Goal: Task Accomplishment & Management: Manage account settings

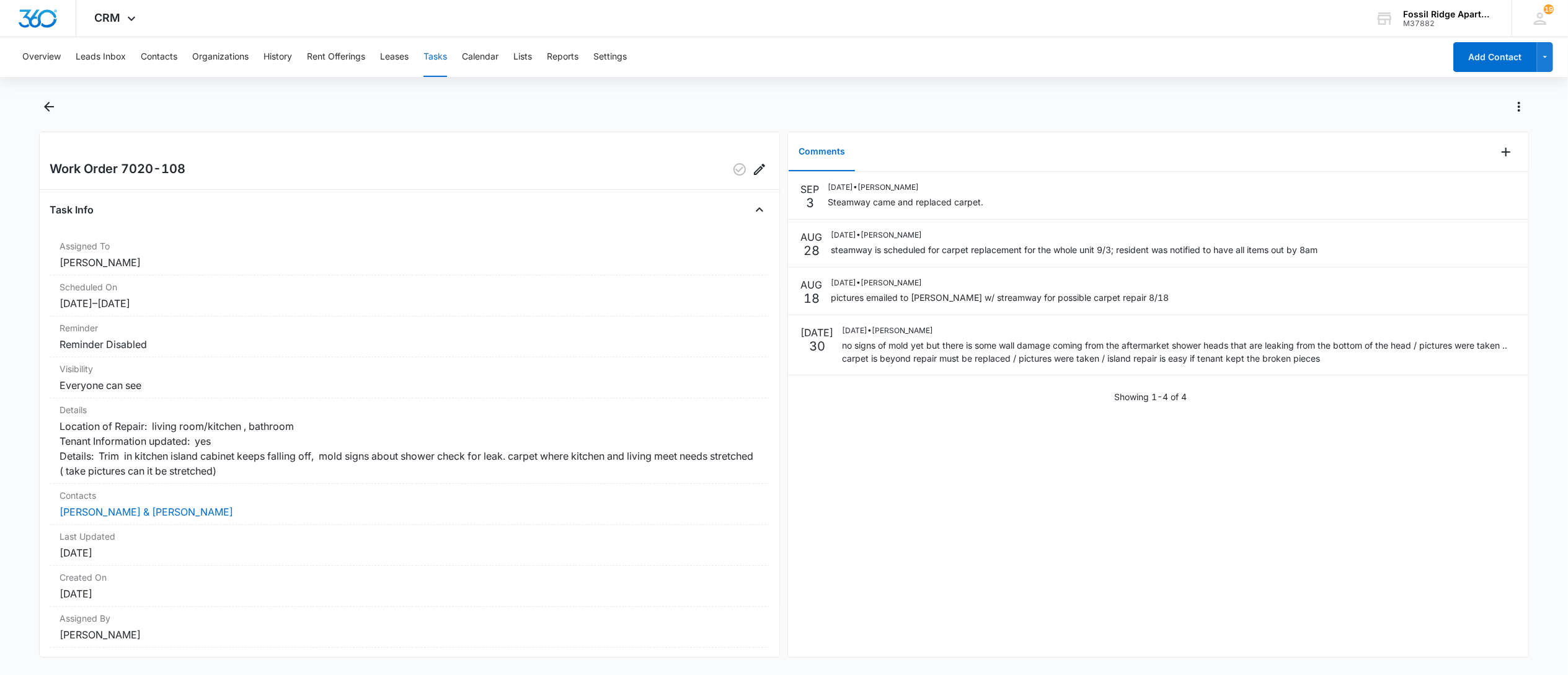
click at [442, 54] on button "Tasks" at bounding box center [435, 57] width 23 height 40
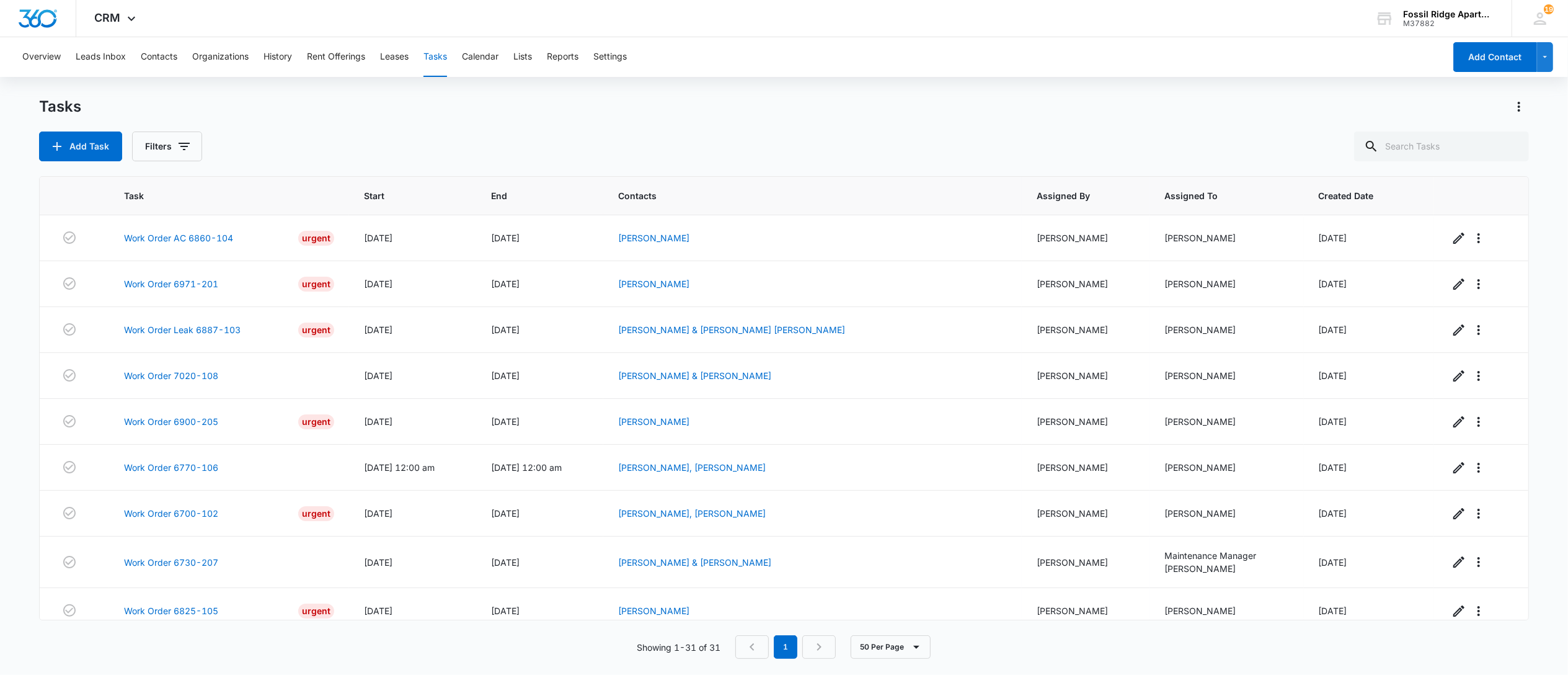
click at [732, 114] on div "Tasks" at bounding box center [784, 107] width 1490 height 20
click at [176, 284] on link "Work Order 6971-201" at bounding box center [171, 284] width 94 height 13
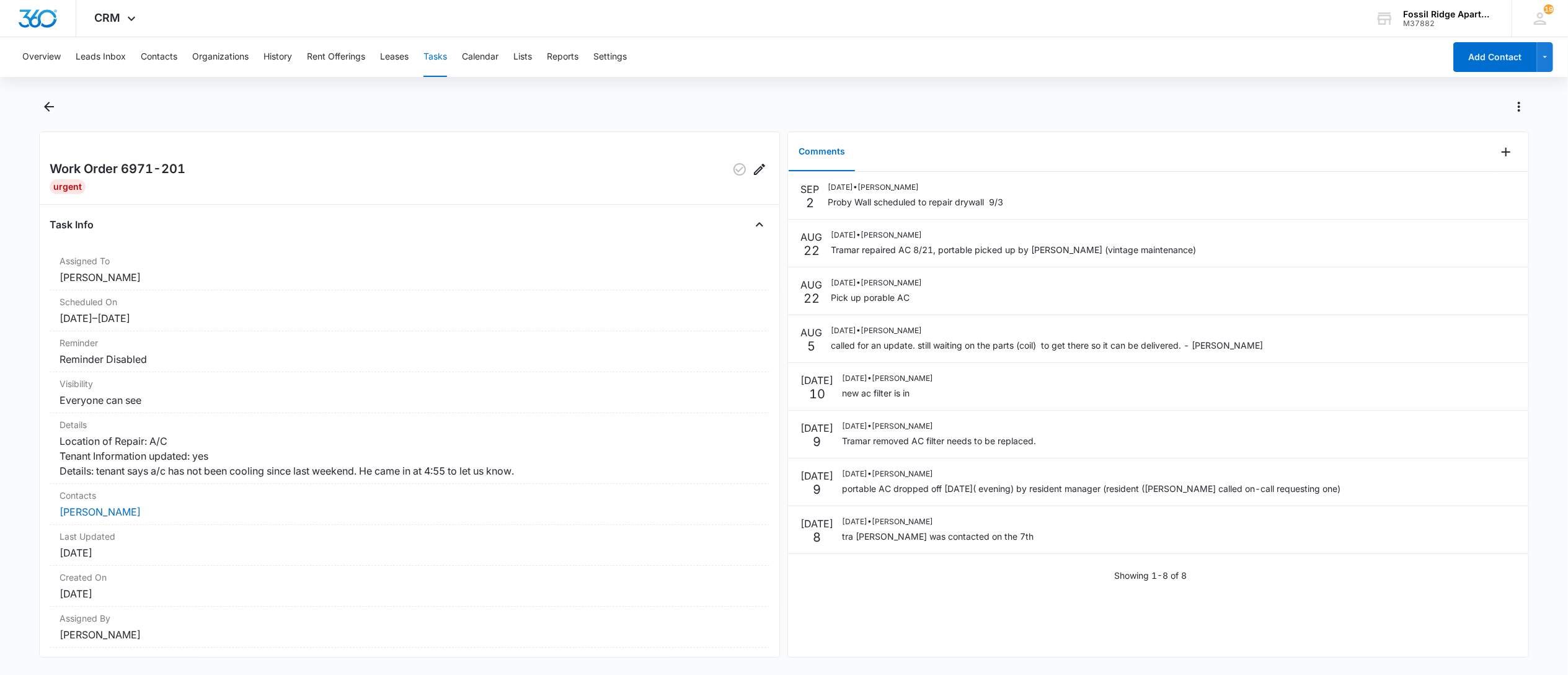
click at [856, 97] on div at bounding box center [797, 107] width 1463 height 20
click at [944, 607] on div "SEP 2 09/02/2025 • Jessica Apostolou Proby Wall scheduled to repair drywall 9/3…" at bounding box center [1158, 414] width 740 height 486
click at [737, 30] on div "CRM Apps Reputation Websites Forms CRM Email Social POS Content Ads Intelligenc…" at bounding box center [784, 18] width 1568 height 37
click at [439, 55] on button "Tasks" at bounding box center [435, 57] width 23 height 40
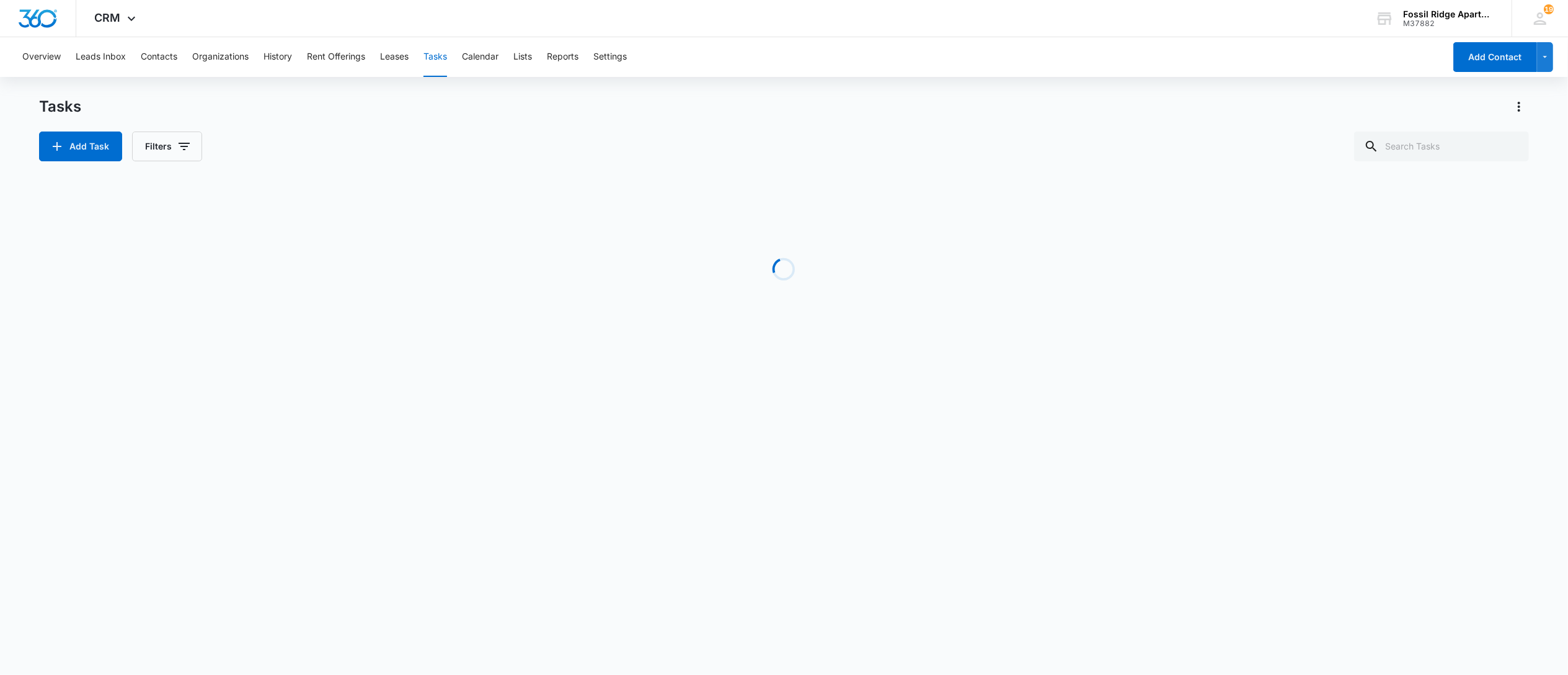
click at [439, 55] on button "Tasks" at bounding box center [435, 57] width 23 height 40
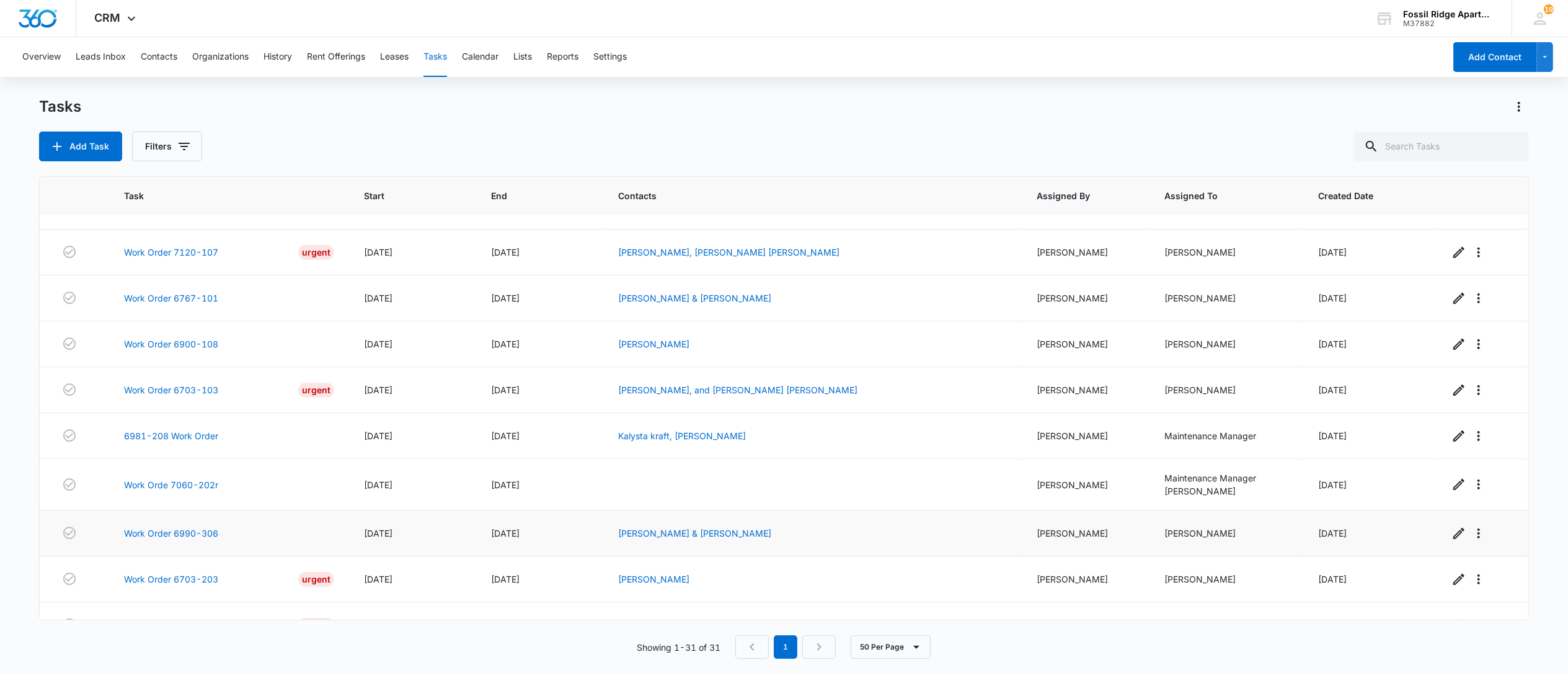
scroll to position [651, 0]
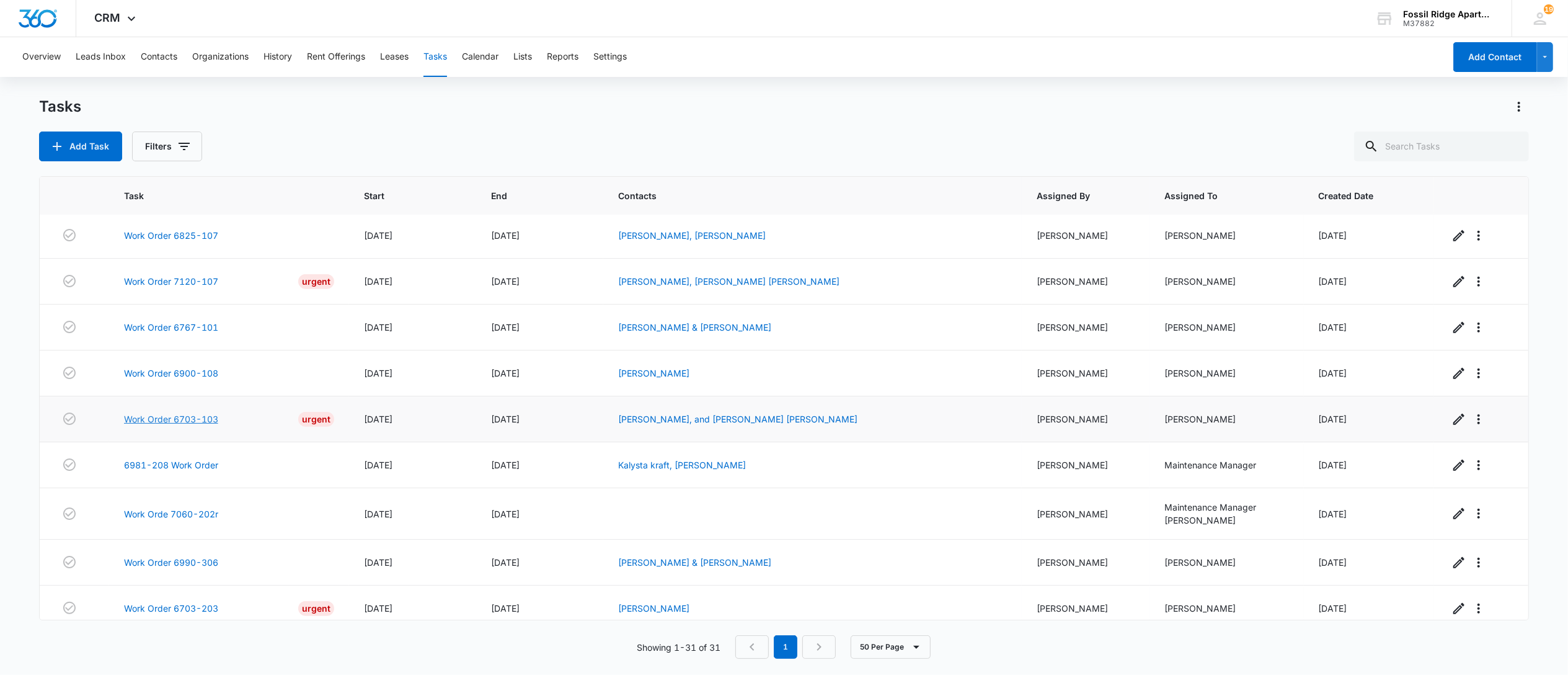
click at [169, 425] on link "Work Order 6703-103" at bounding box center [171, 419] width 94 height 13
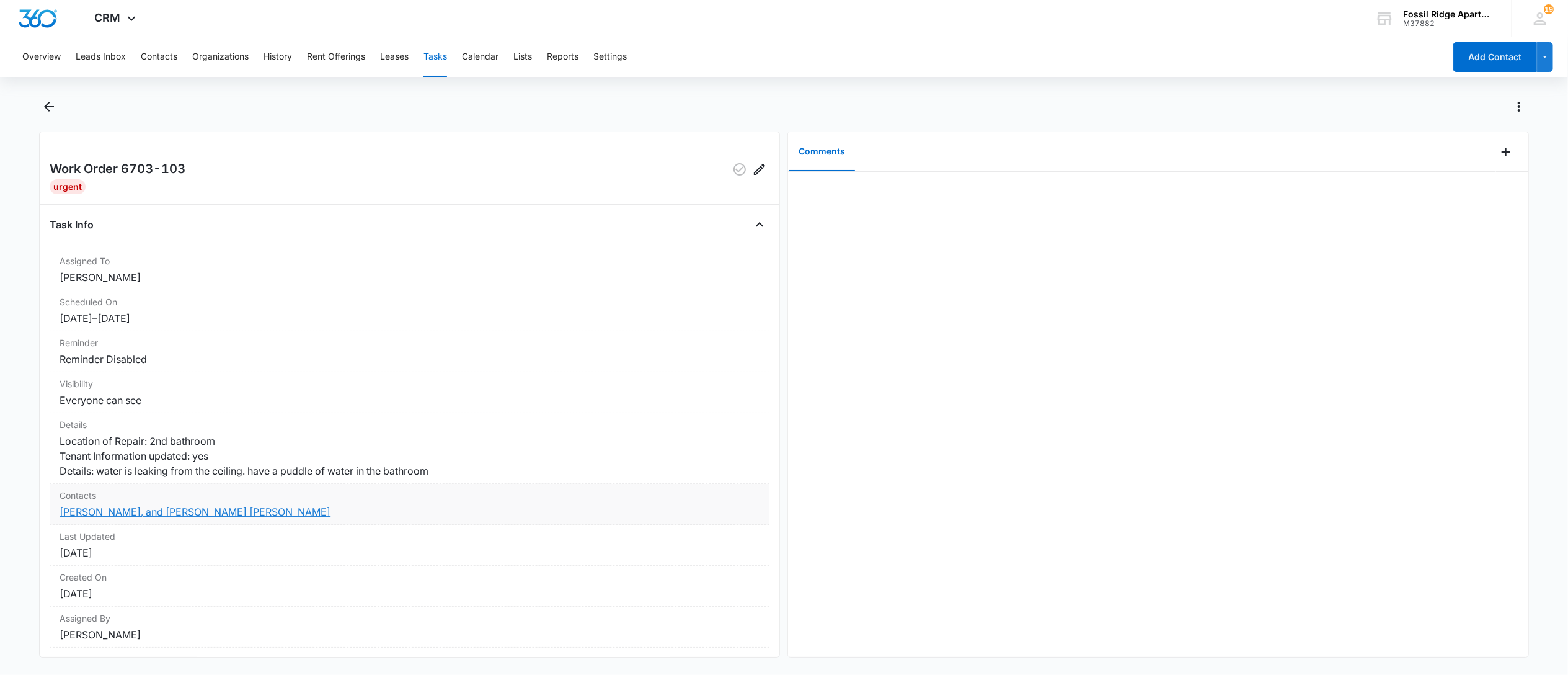
click at [194, 518] on link "[PERSON_NAME], and [PERSON_NAME] [PERSON_NAME]" at bounding box center [195, 511] width 271 height 12
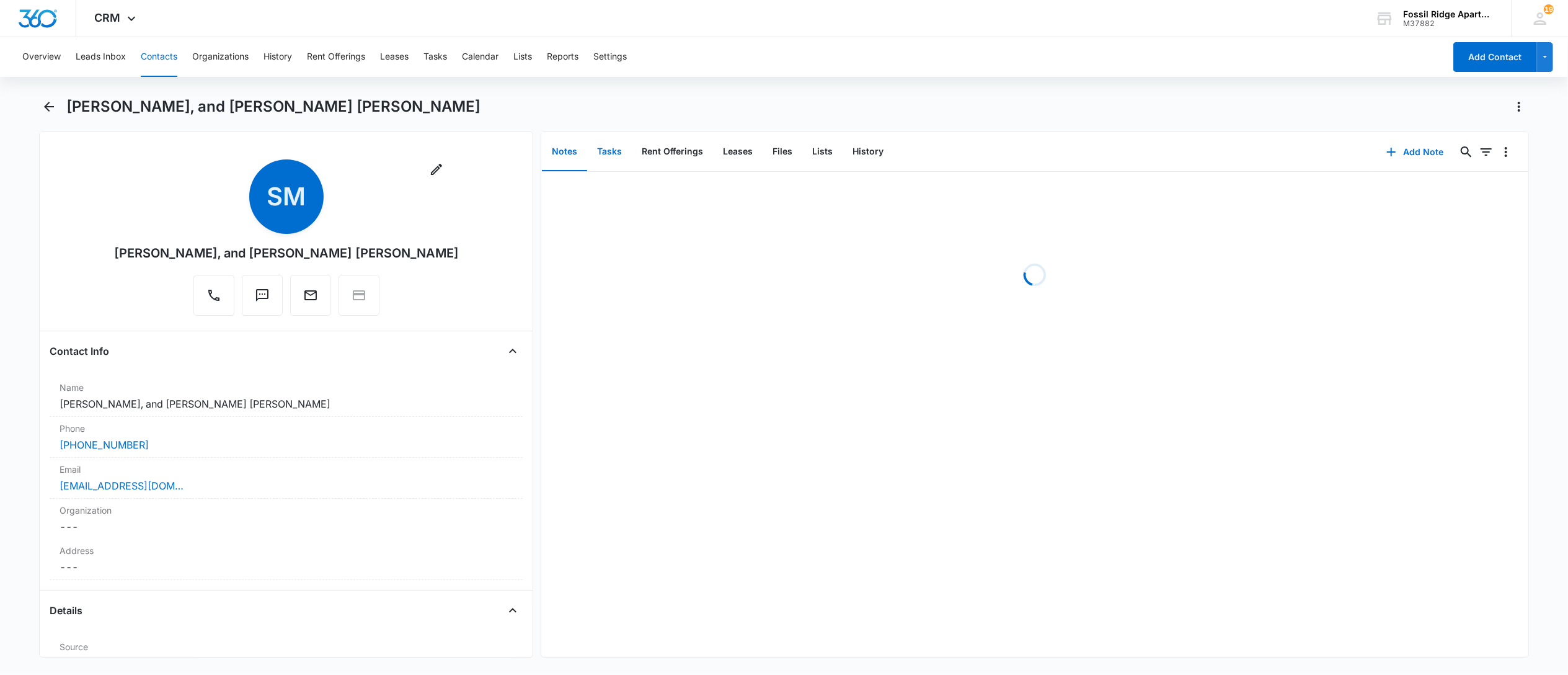
click at [601, 147] on button "Tasks" at bounding box center [609, 152] width 45 height 38
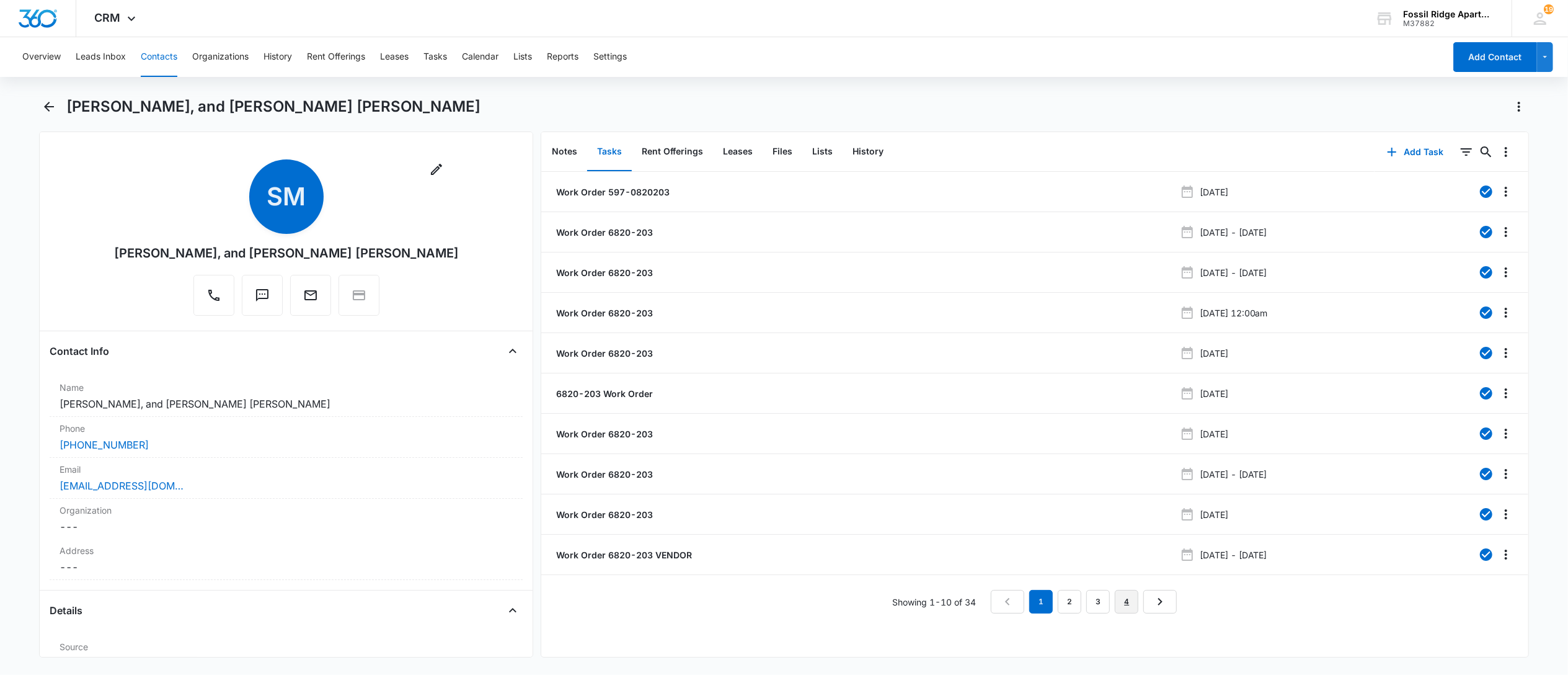
click at [1121, 610] on link "4" at bounding box center [1127, 602] width 23 height 24
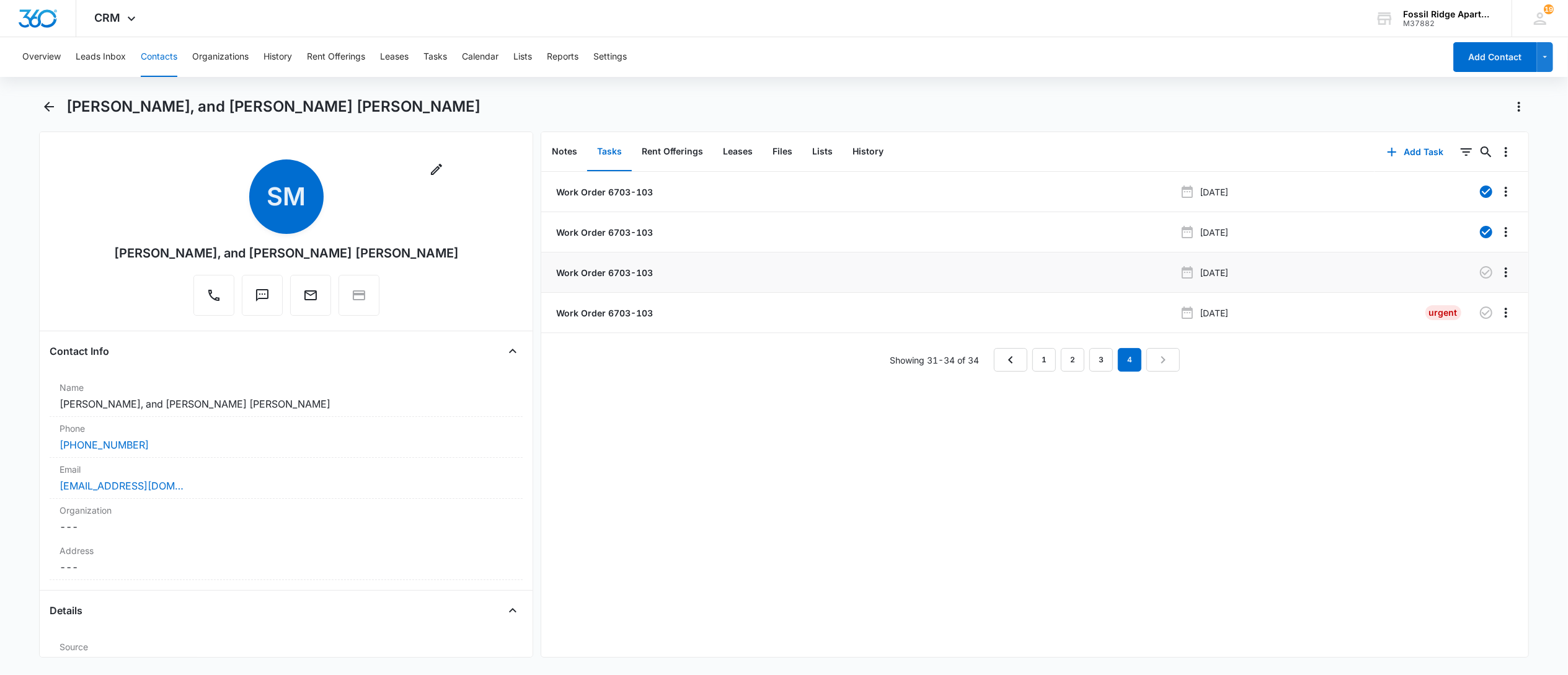
click at [623, 270] on p "Work Order 6703-103" at bounding box center [603, 272] width 99 height 13
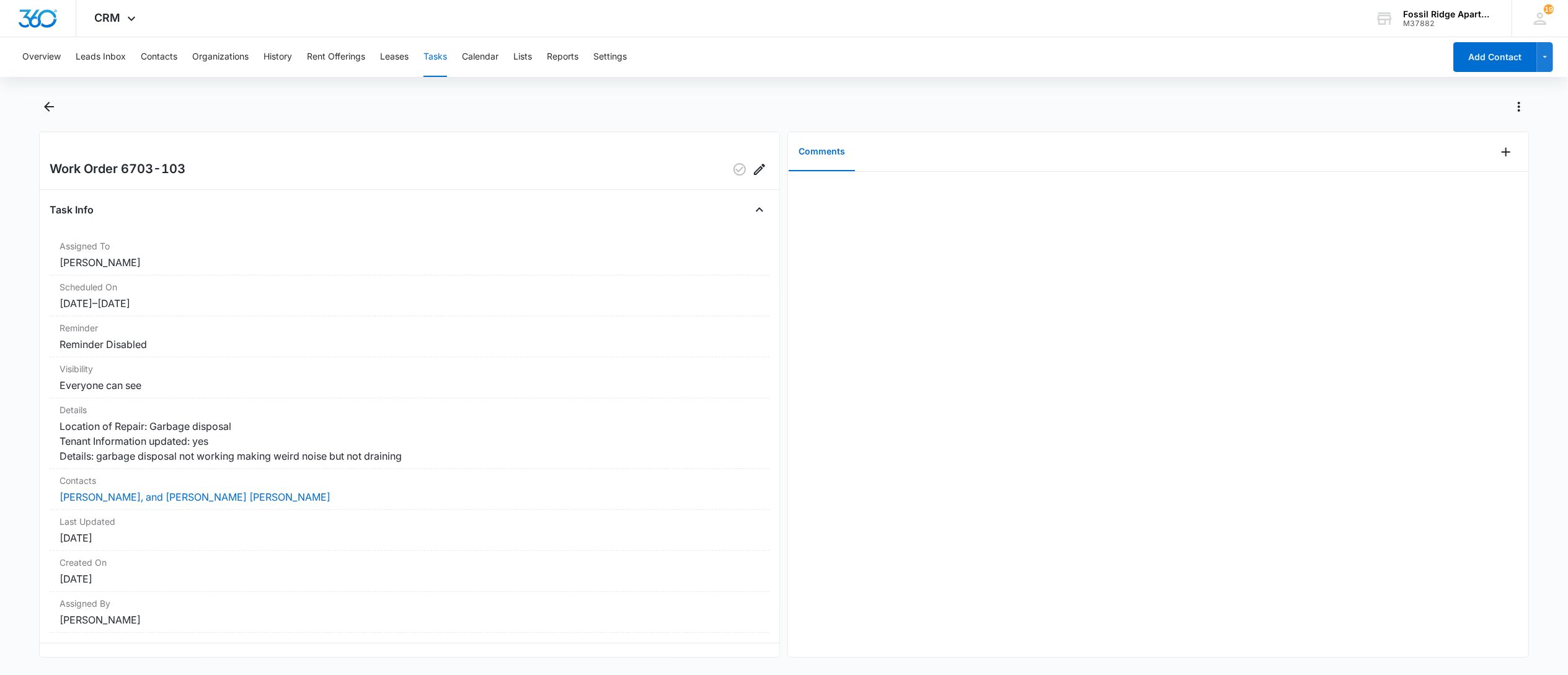
scroll to position [41, 0]
